Goal: Check status: Check status

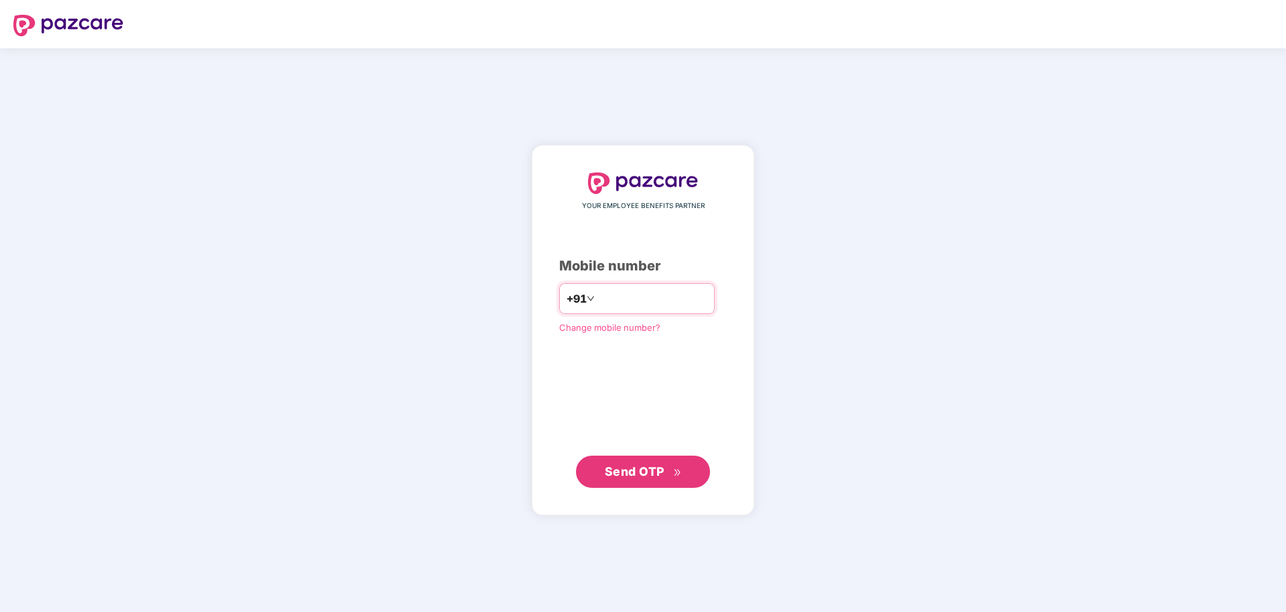
click at [636, 306] on input "number" at bounding box center [653, 298] width 110 height 21
type input "**********"
click at [653, 468] on span "Send OTP" at bounding box center [635, 471] width 60 height 14
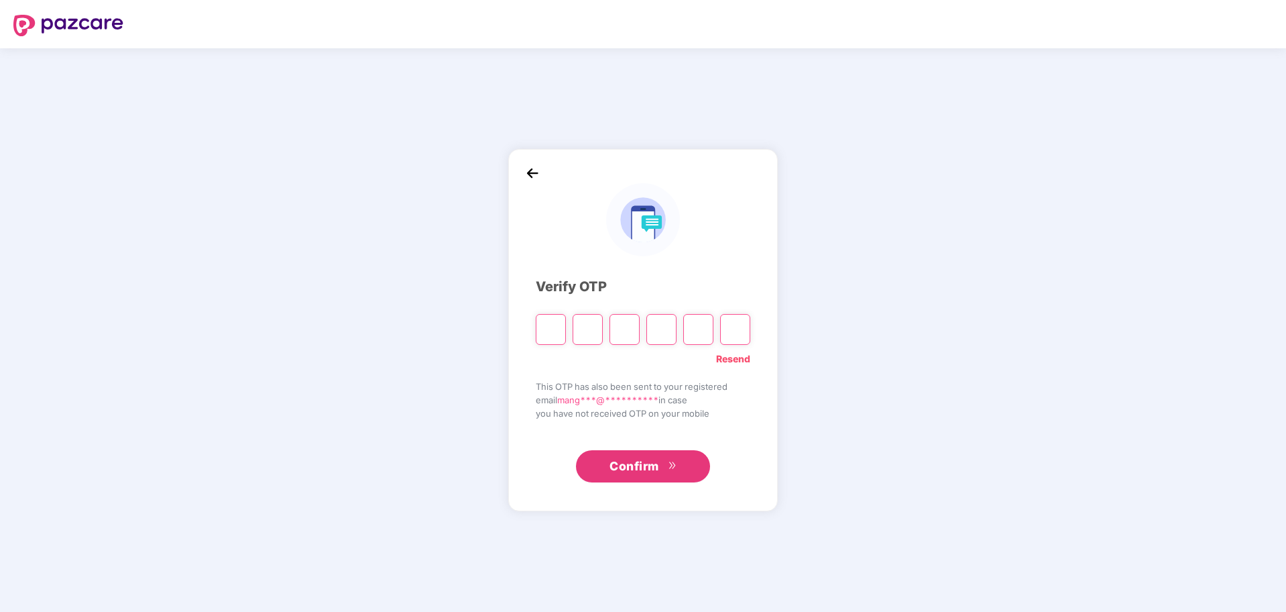
paste input "*"
type input "*"
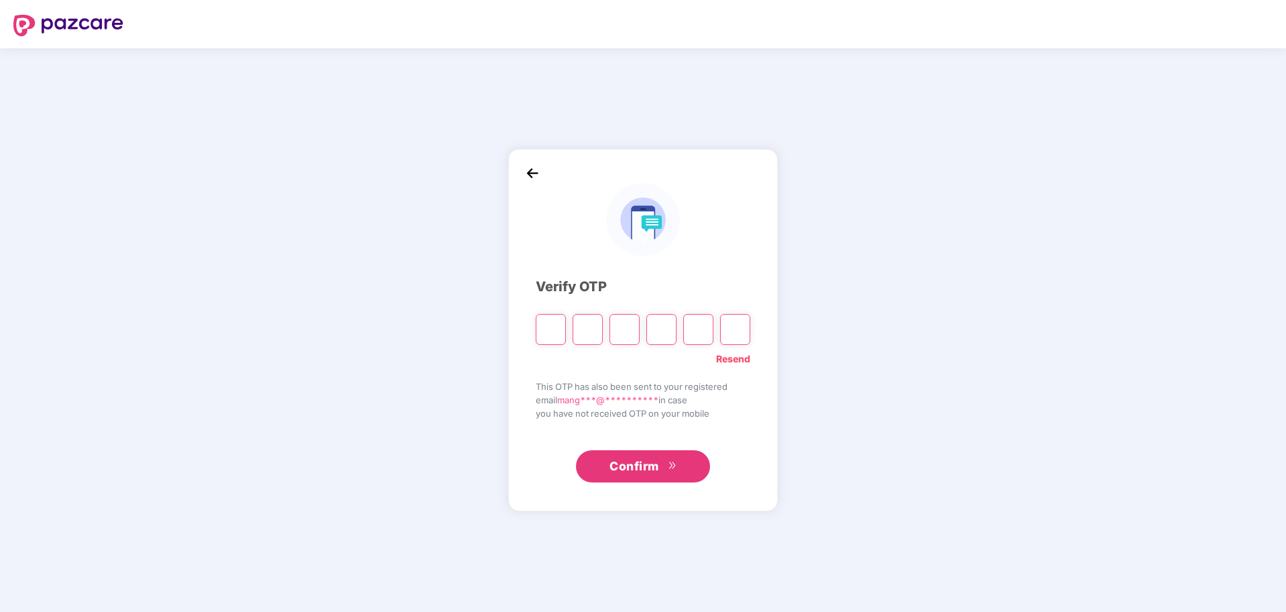
type input "*"
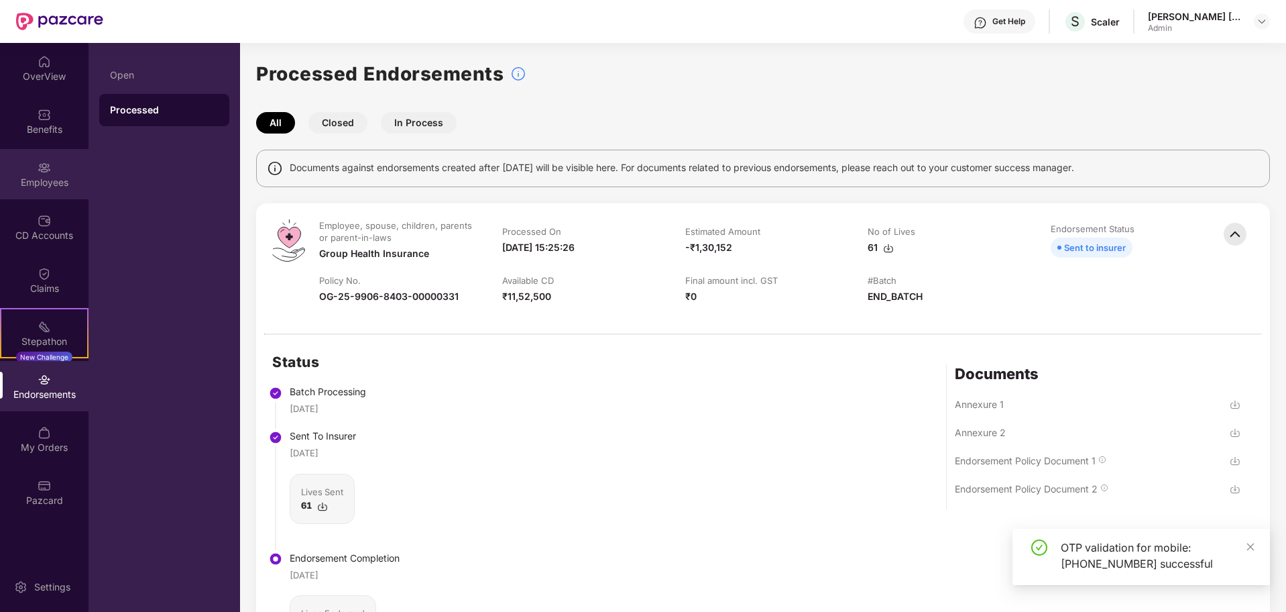
click at [54, 176] on div "Employees" at bounding box center [44, 182] width 89 height 13
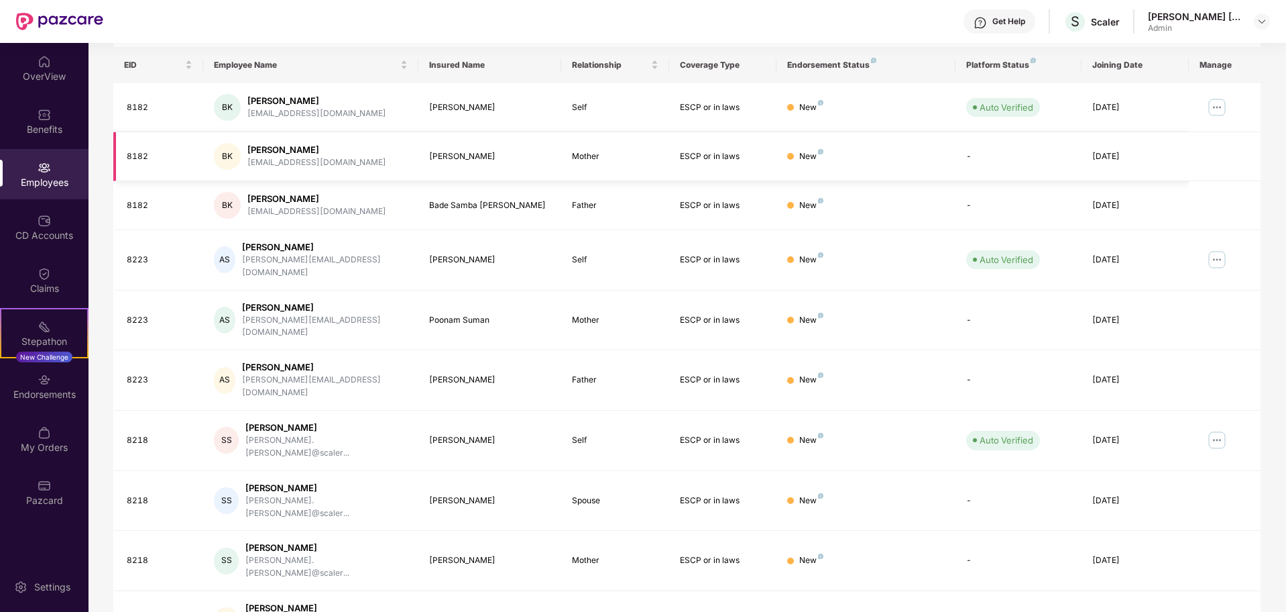
scroll to position [213, 0]
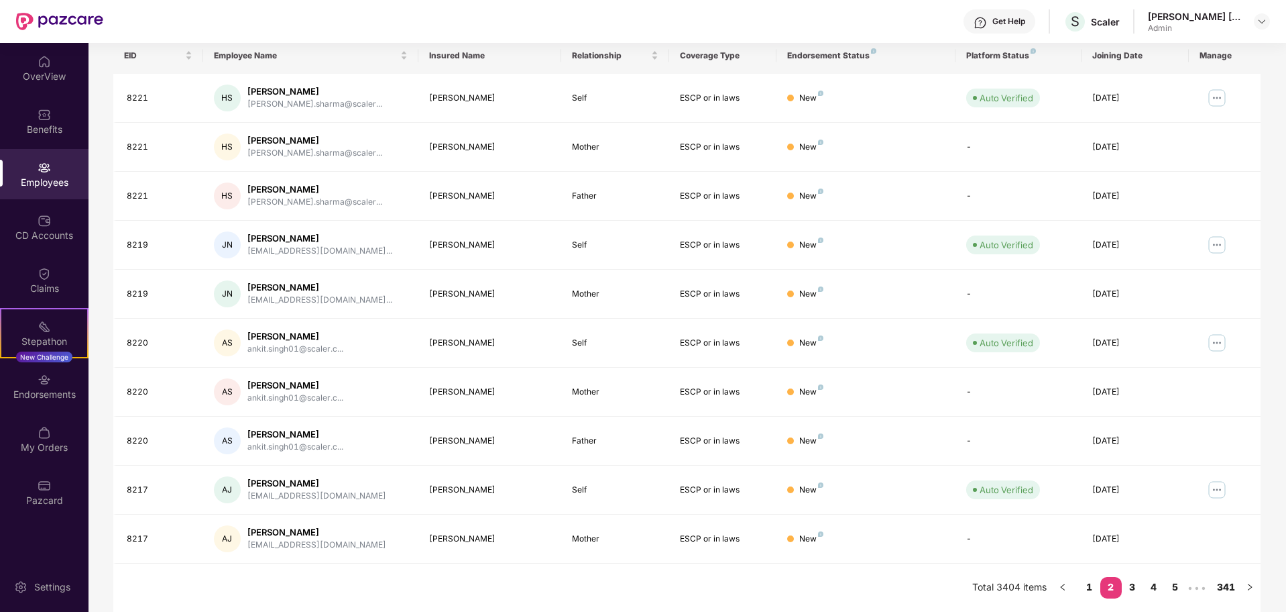
scroll to position [0, 0]
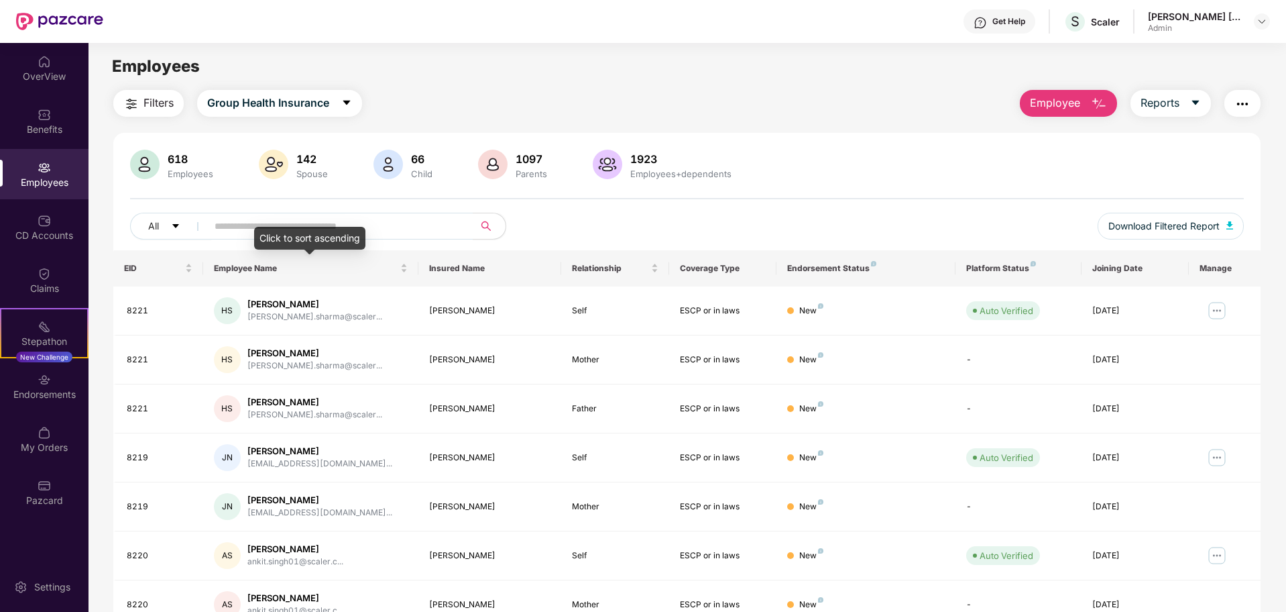
click at [266, 211] on div "618 Employees 142 Spouse 66 Child 1097 Parents 1923 Employees+dependents All Do…" at bounding box center [687, 200] width 1148 height 101
click at [268, 229] on input "text" at bounding box center [335, 226] width 241 height 20
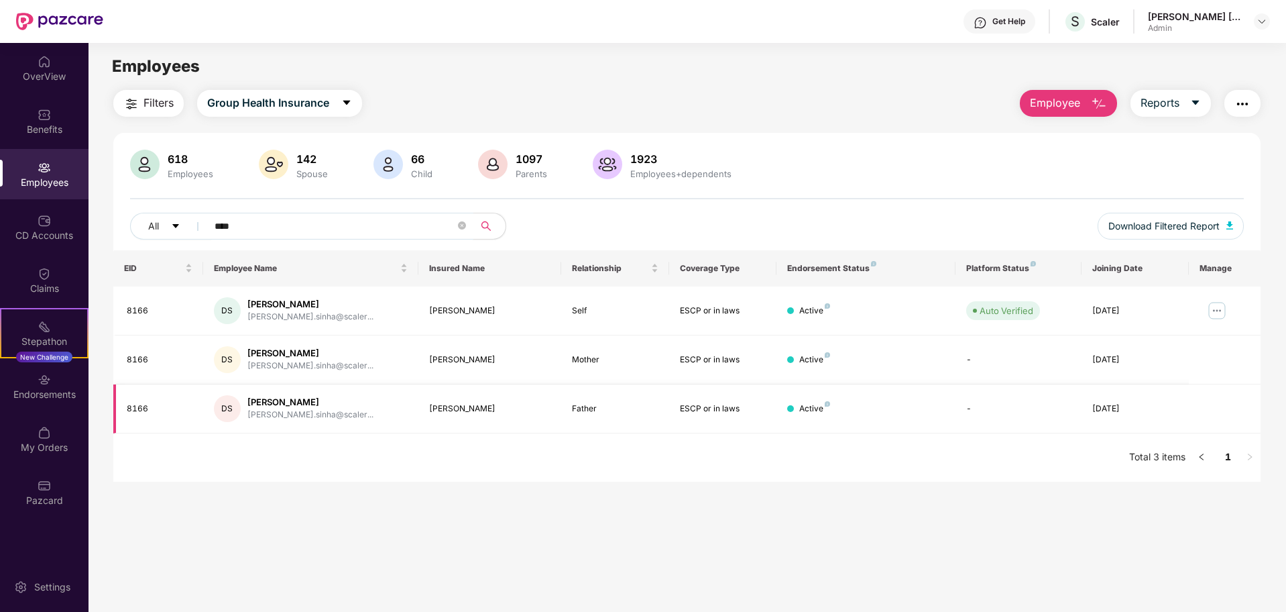
type input "****"
click at [929, 410] on div "Active" at bounding box center [866, 408] width 158 height 13
click at [913, 368] on td "Active" at bounding box center [866, 359] width 179 height 49
click at [649, 95] on div "Filters Group Health Insurance Employee Reports" at bounding box center [687, 103] width 1148 height 27
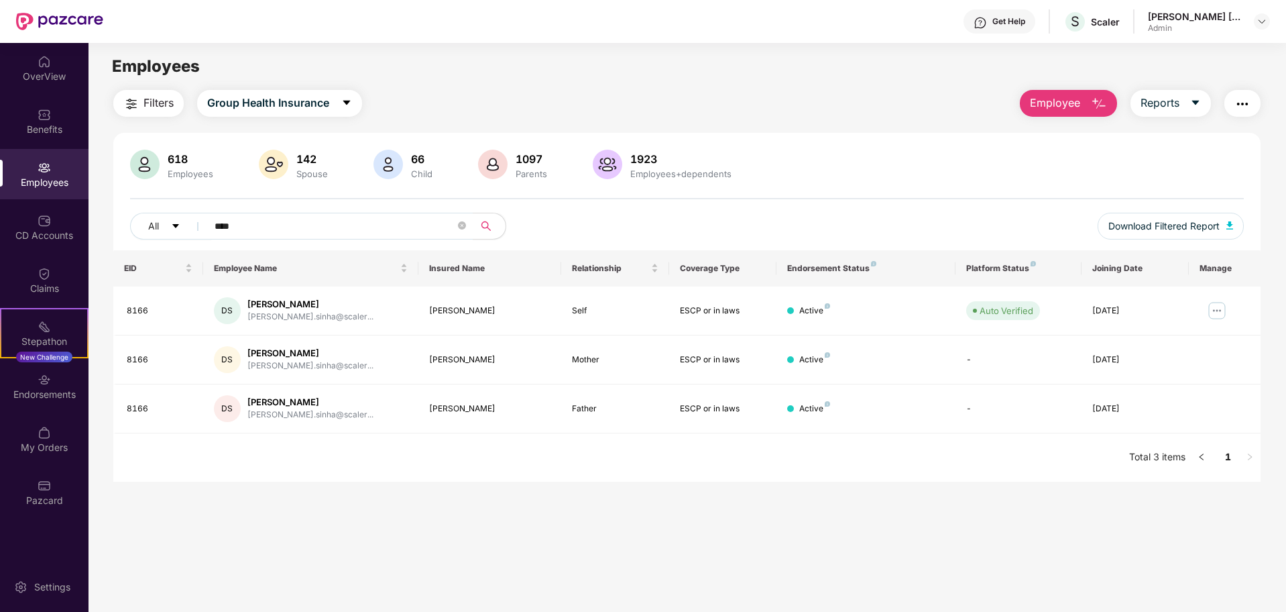
click at [649, 95] on div "Filters Group Health Insurance Employee Reports" at bounding box center [687, 103] width 1148 height 27
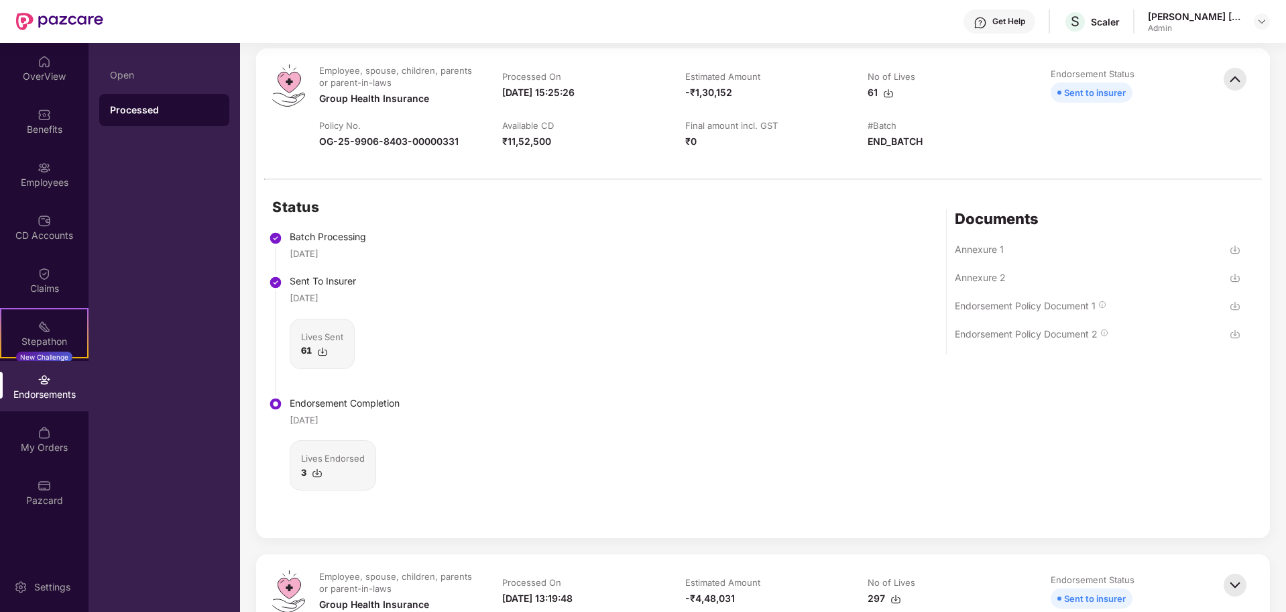
scroll to position [160, 0]
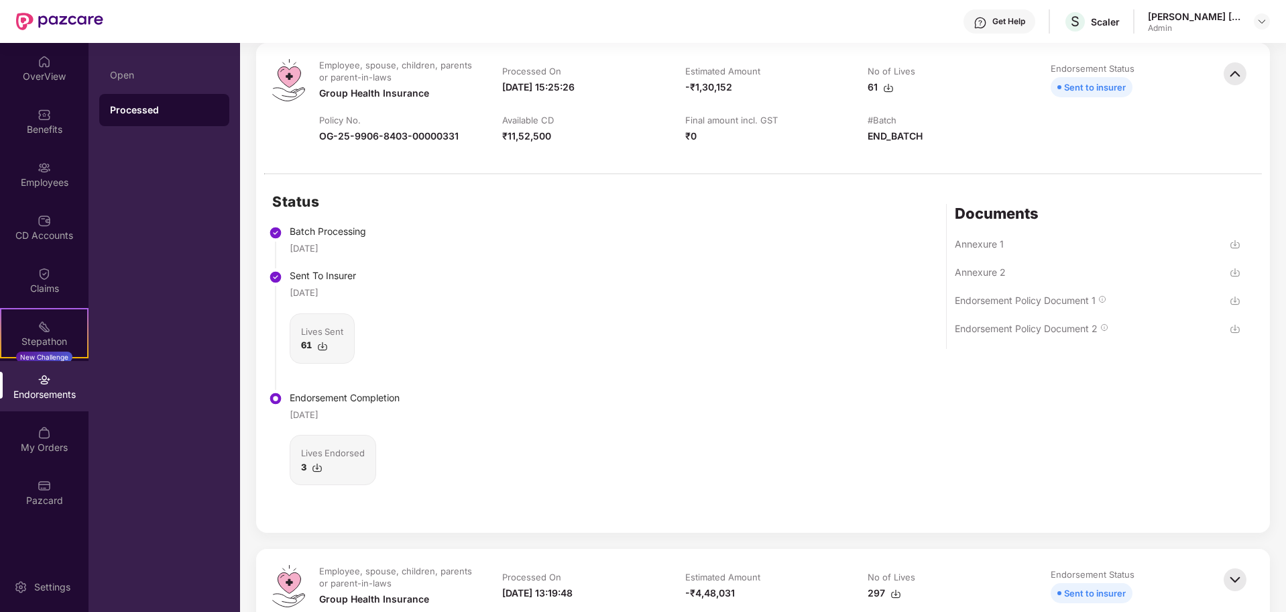
click at [329, 450] on div "Lives Endorsed" at bounding box center [333, 452] width 64 height 13
click at [319, 249] on div "[DATE]" at bounding box center [304, 247] width 29 height 13
click at [319, 343] on img at bounding box center [322, 346] width 11 height 11
click at [632, 441] on div "Status Batch Processing [DATE] Sent To Insurer [DATE] Lives Sent 61 Endorsement…" at bounding box center [763, 353] width 1014 height 358
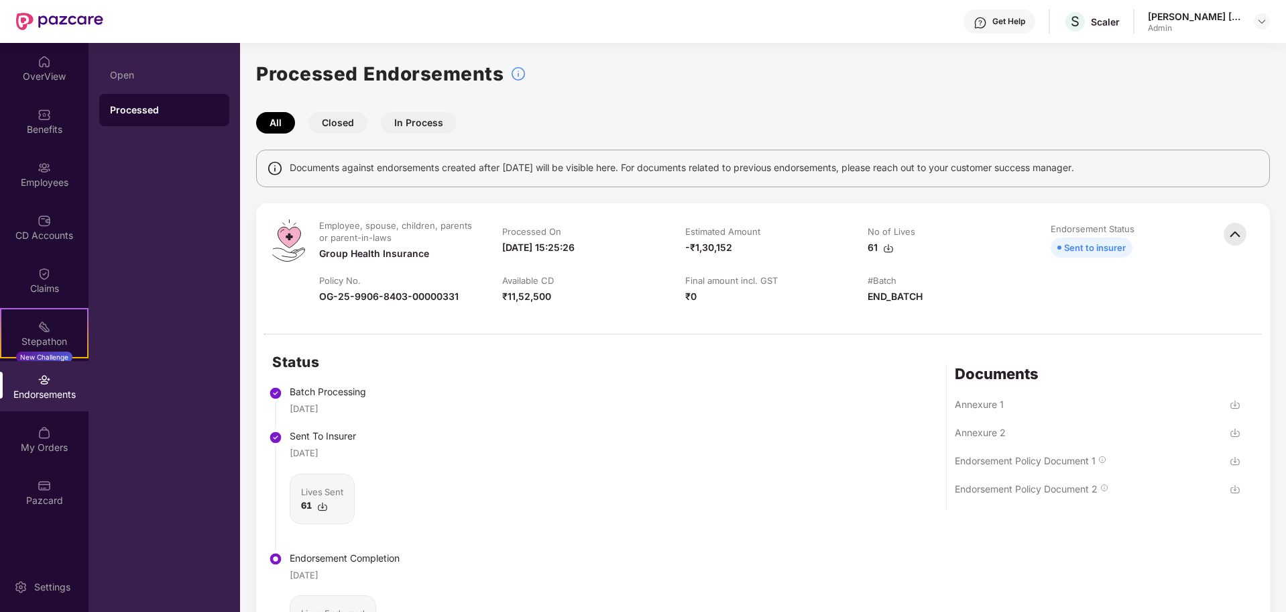
click at [632, 441] on div "Status Batch Processing [DATE] Sent To Insurer [DATE] Lives Sent 61 Endorsement…" at bounding box center [763, 514] width 1014 height 358
